Goal: Transaction & Acquisition: Purchase product/service

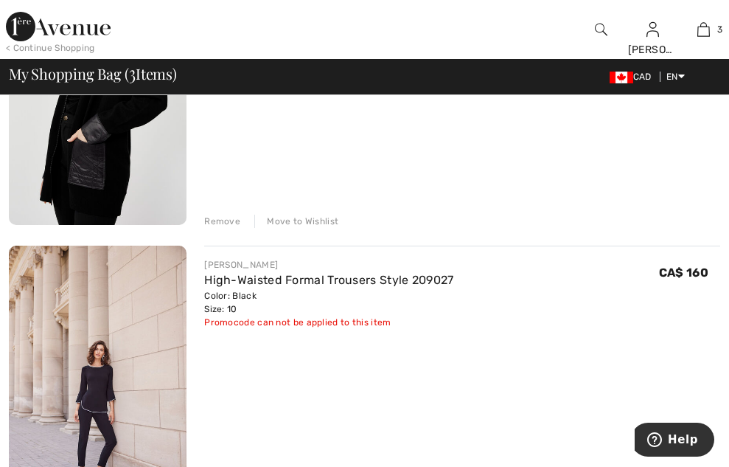
scroll to position [295, 0]
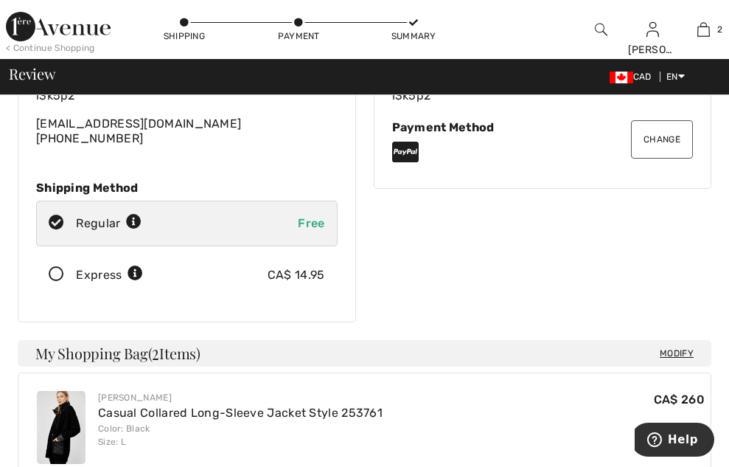
scroll to position [147, 0]
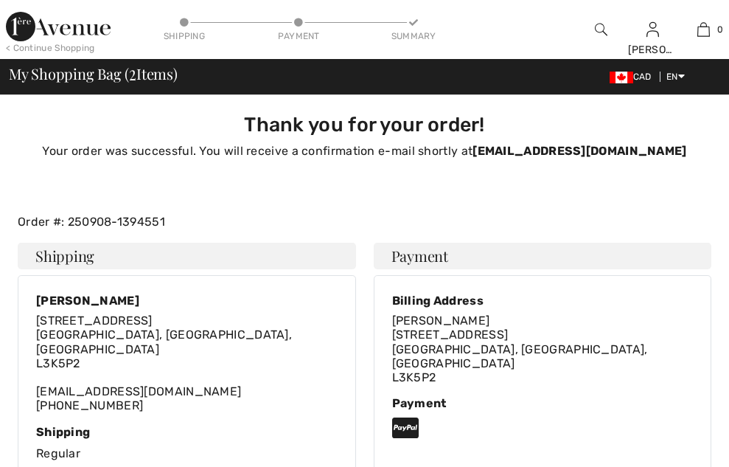
checkbox input "true"
